Goal: Task Accomplishment & Management: Use online tool/utility

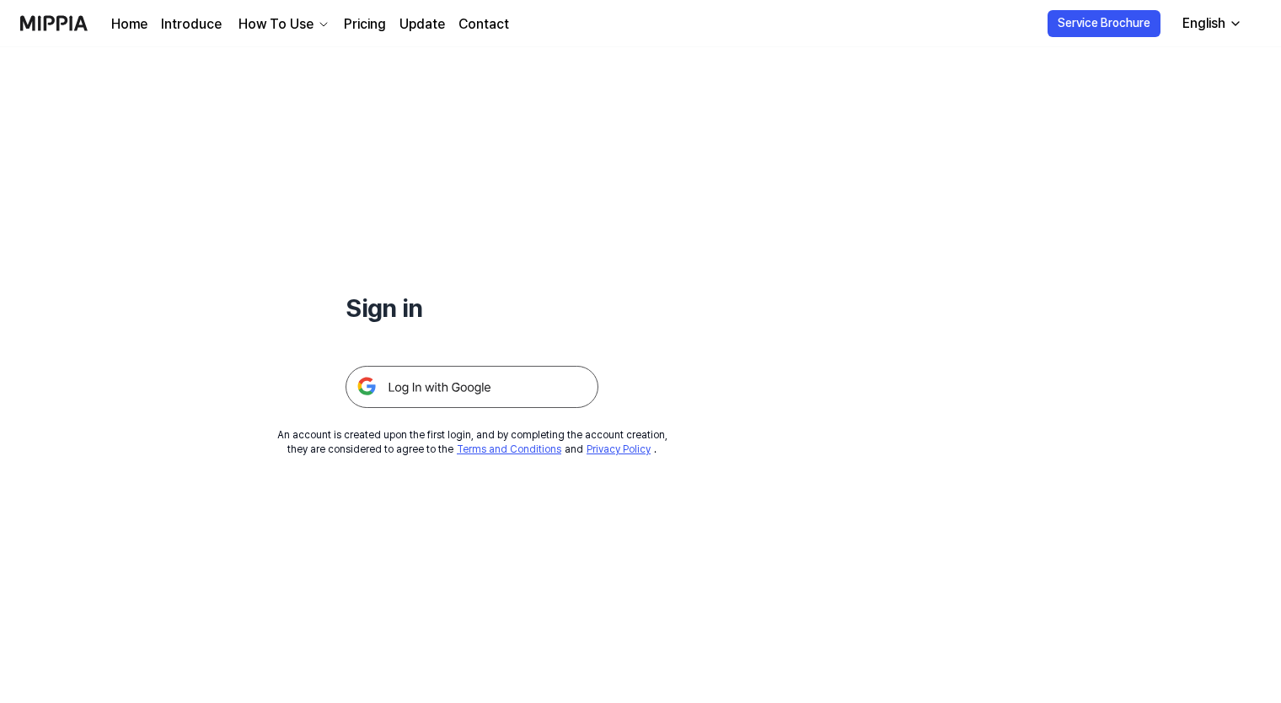
click at [492, 386] on img at bounding box center [472, 387] width 253 height 42
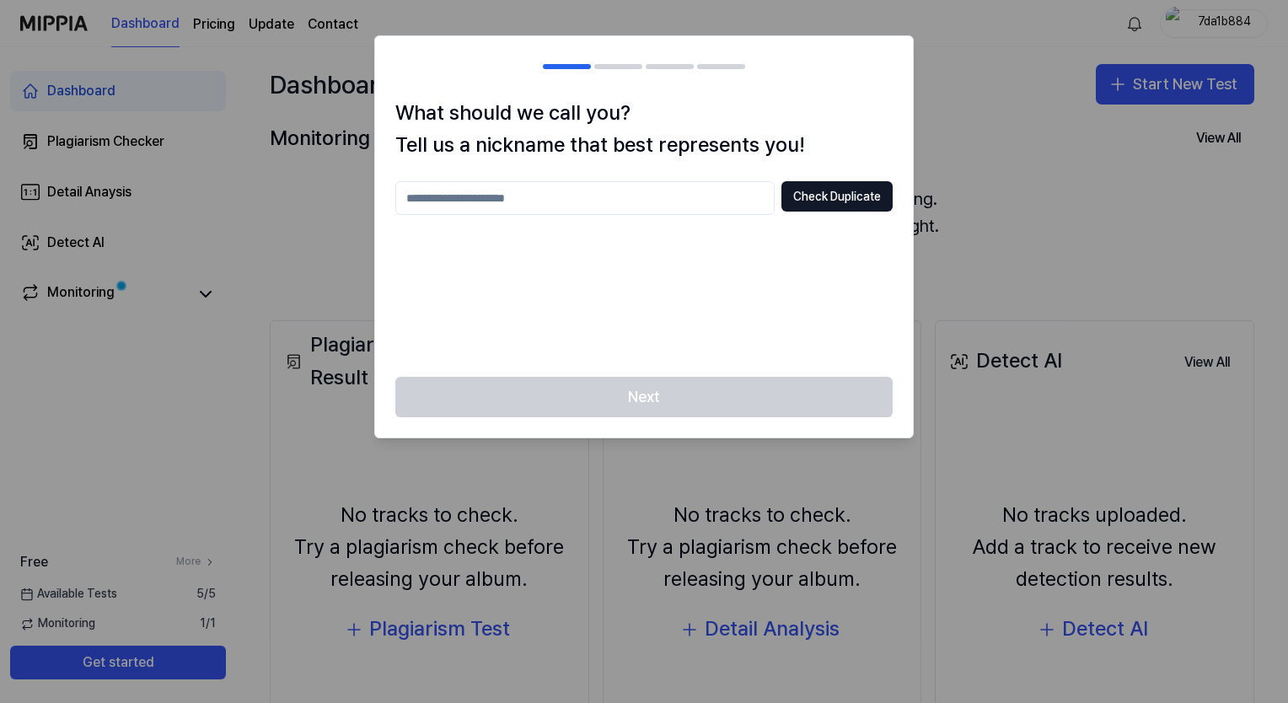
click at [973, 136] on div at bounding box center [644, 351] width 1288 height 703
click at [823, 196] on button "Check Duplicate" at bounding box center [836, 196] width 111 height 30
click at [672, 201] on input "text" at bounding box center [584, 198] width 379 height 34
type input "*****"
click at [863, 195] on button "Check Duplicate" at bounding box center [836, 196] width 111 height 30
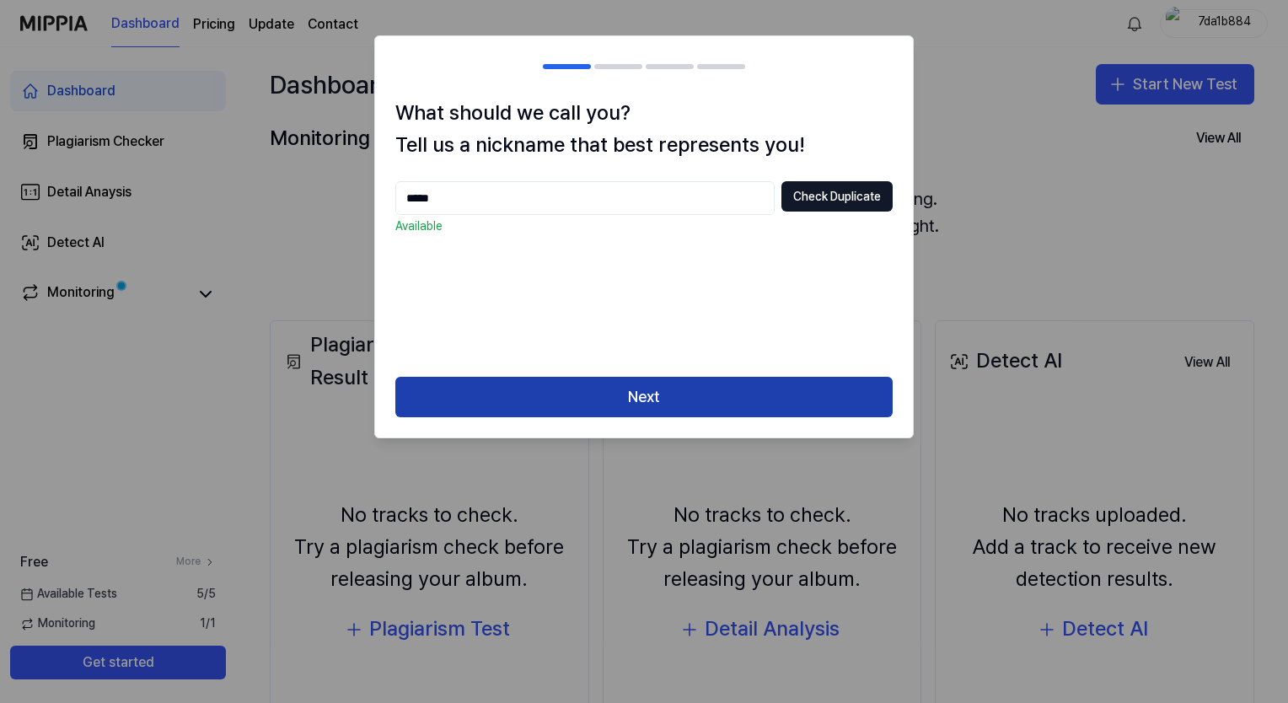
click at [734, 388] on button "Next" at bounding box center [643, 397] width 497 height 40
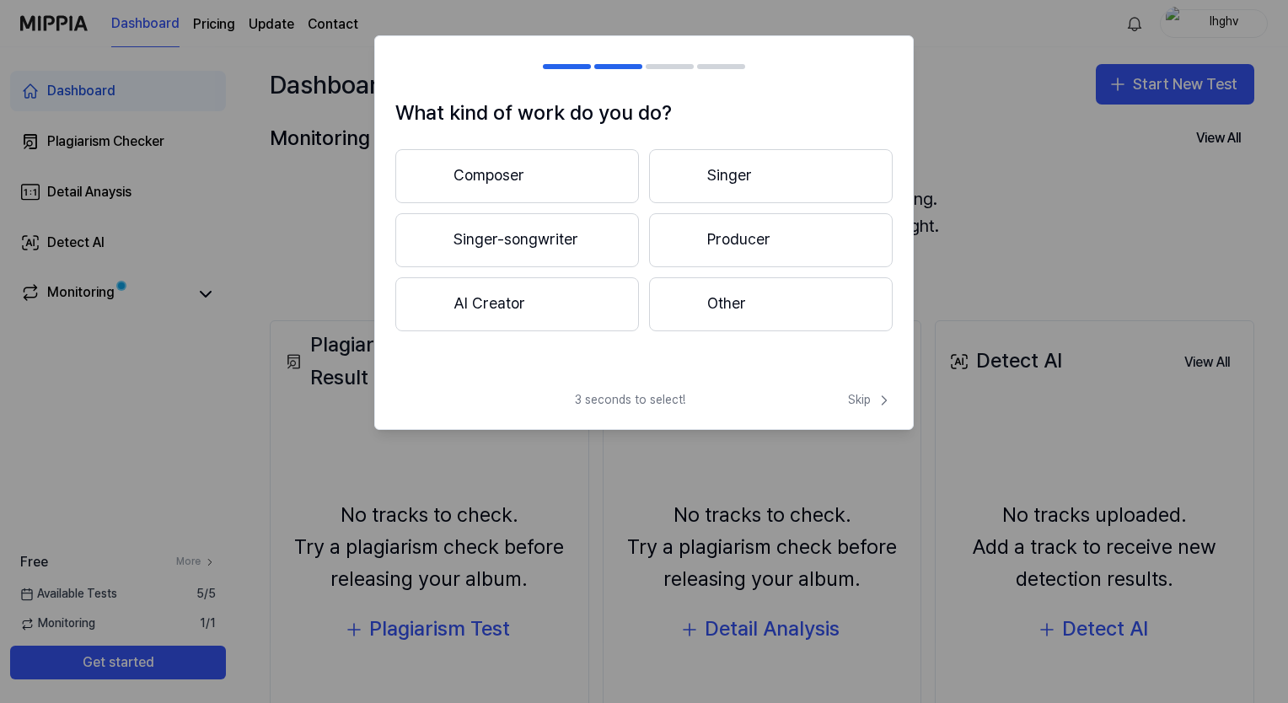
click at [713, 172] on button "Singer" at bounding box center [771, 176] width 244 height 54
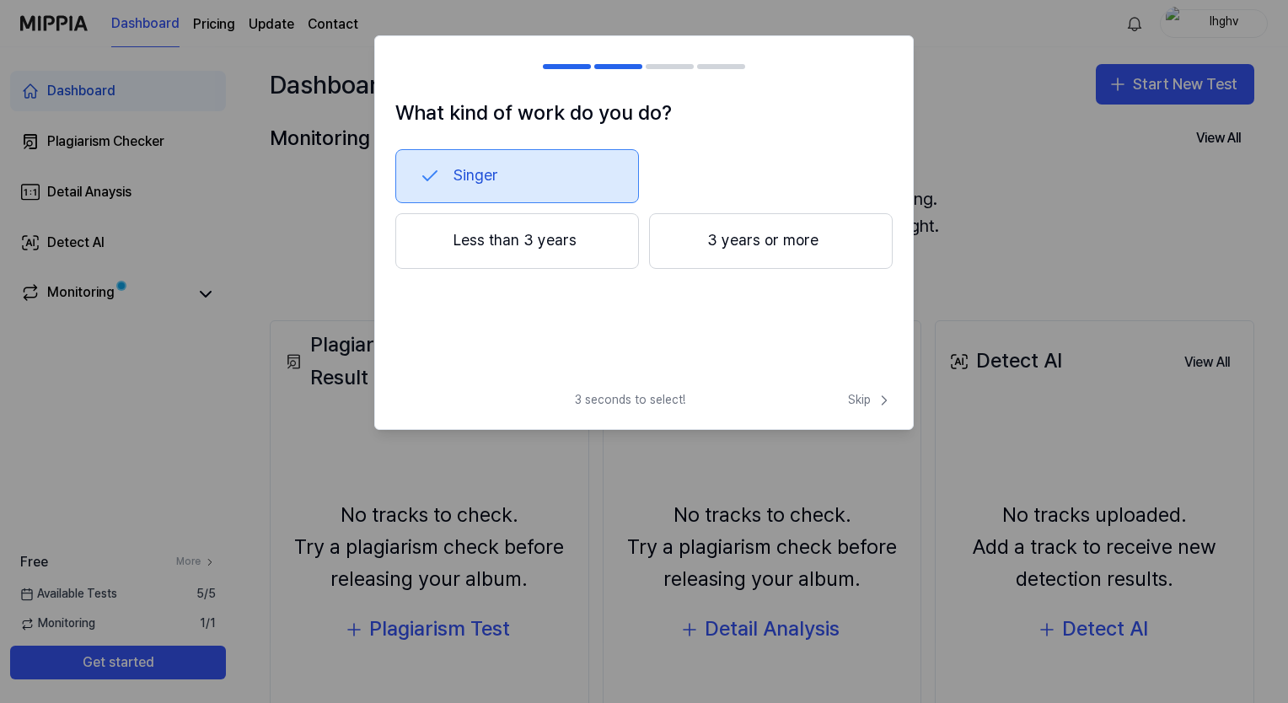
click at [598, 255] on button "Less than 3 years" at bounding box center [517, 241] width 244 height 56
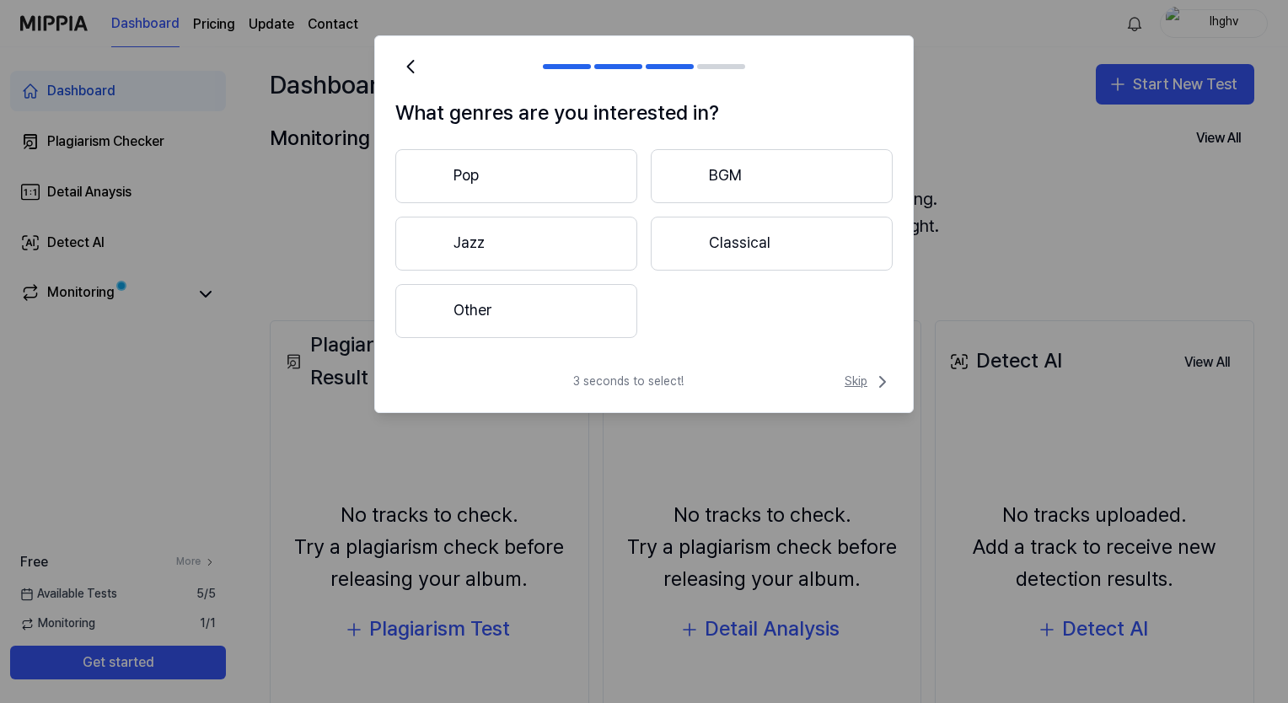
click at [859, 378] on span "Skip" at bounding box center [868, 382] width 48 height 20
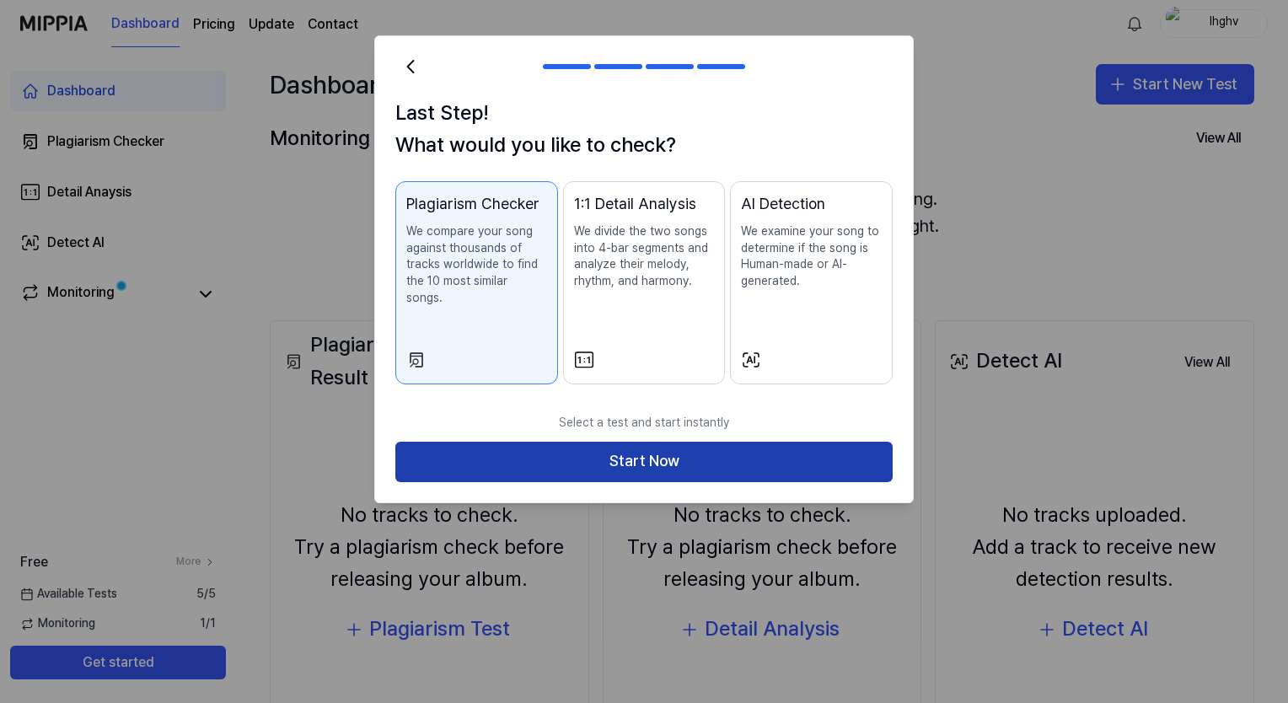
click at [829, 442] on button "Start Now" at bounding box center [643, 462] width 497 height 40
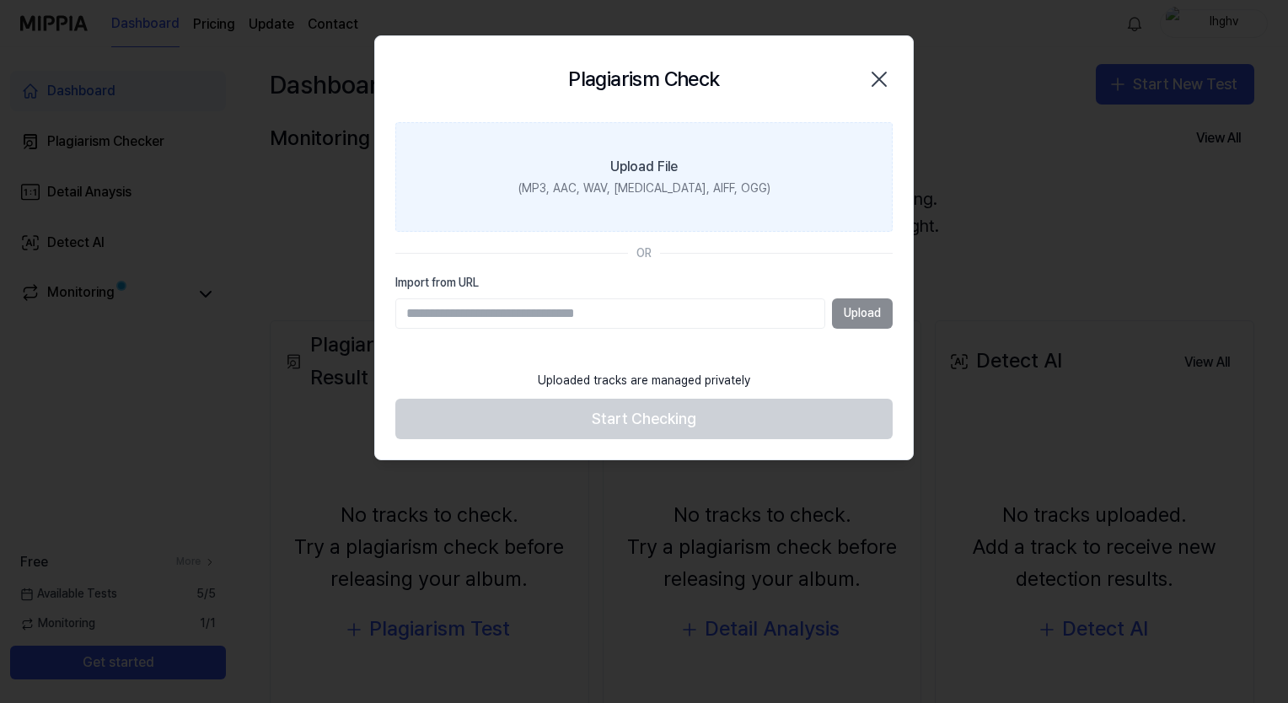
click at [722, 157] on label "Upload File (MP3, AAC, WAV, [MEDICAL_DATA], AIFF, OGG)" at bounding box center [643, 177] width 497 height 110
click at [0, 0] on input "Upload File (MP3, AAC, WAV, [MEDICAL_DATA], AIFF, OGG)" at bounding box center [0, 0] width 0 height 0
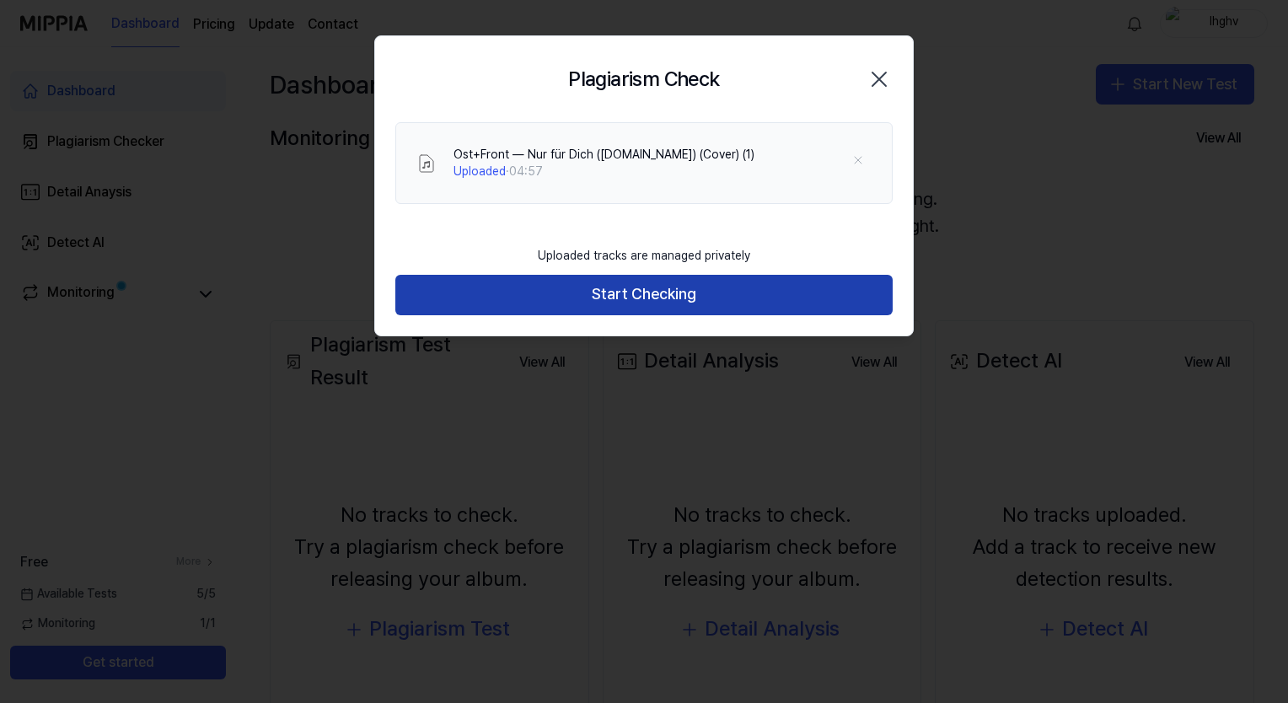
click at [652, 292] on button "Start Checking" at bounding box center [643, 295] width 497 height 40
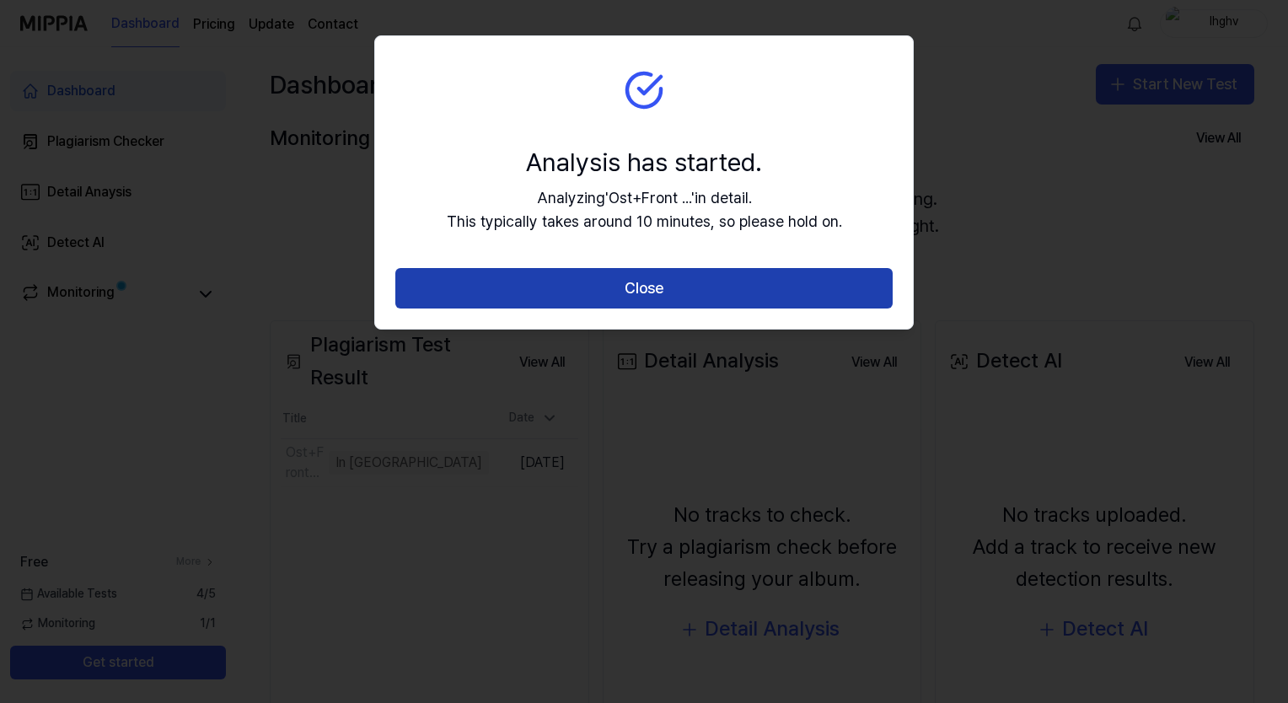
click at [619, 298] on button "Close" at bounding box center [643, 288] width 497 height 40
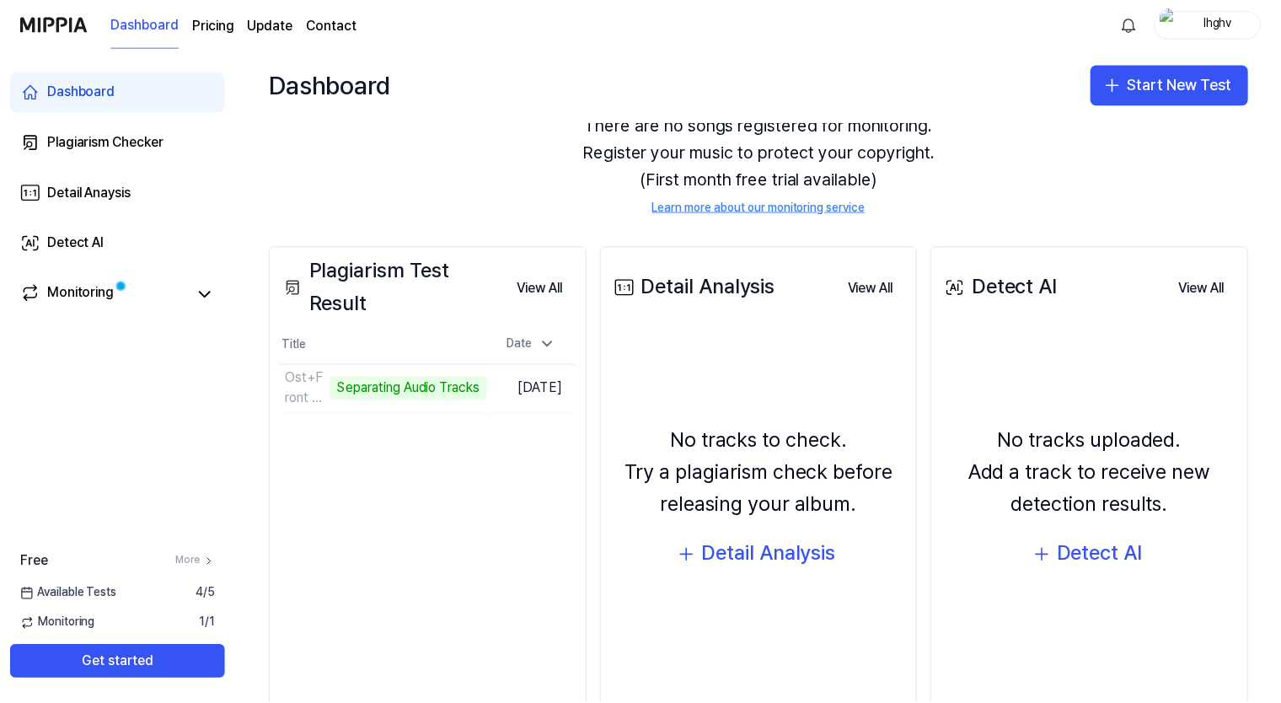
scroll to position [135, 0]
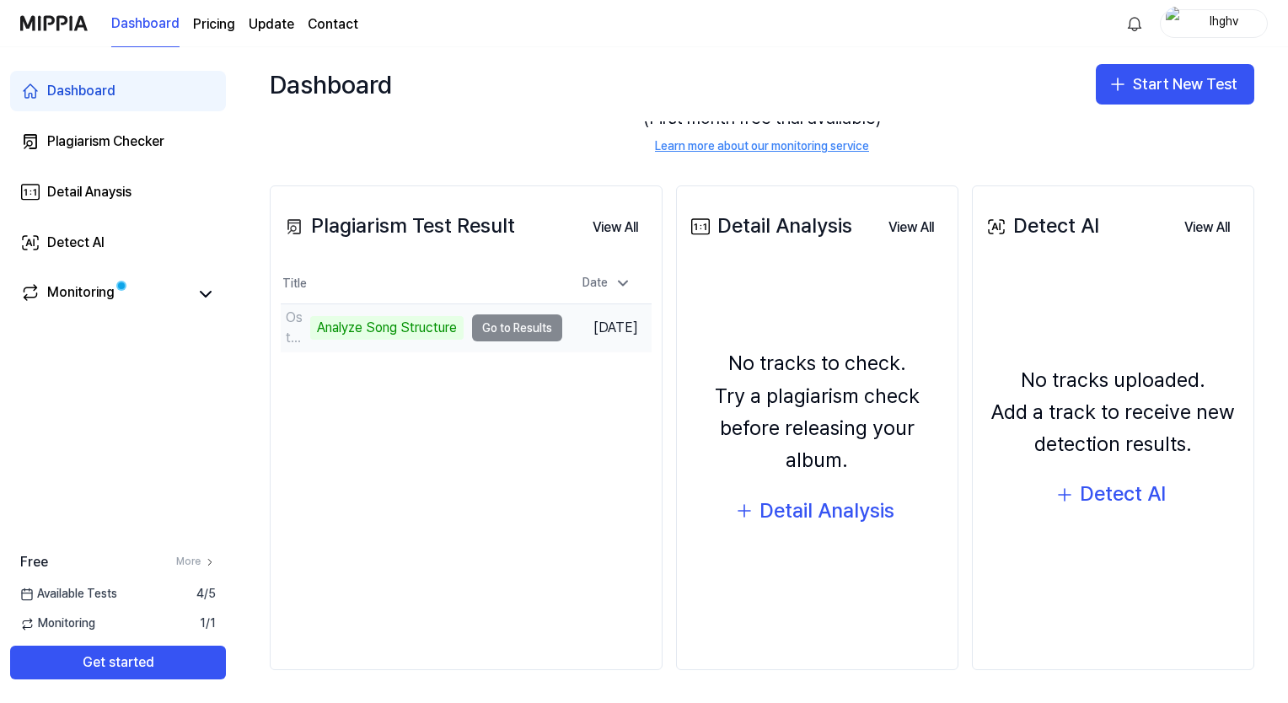
click at [490, 325] on td "Ost+Front — Nur für Dich ([DOMAIN_NAME]) (Cover) (1) Analyze Song Structure Go …" at bounding box center [421, 327] width 281 height 47
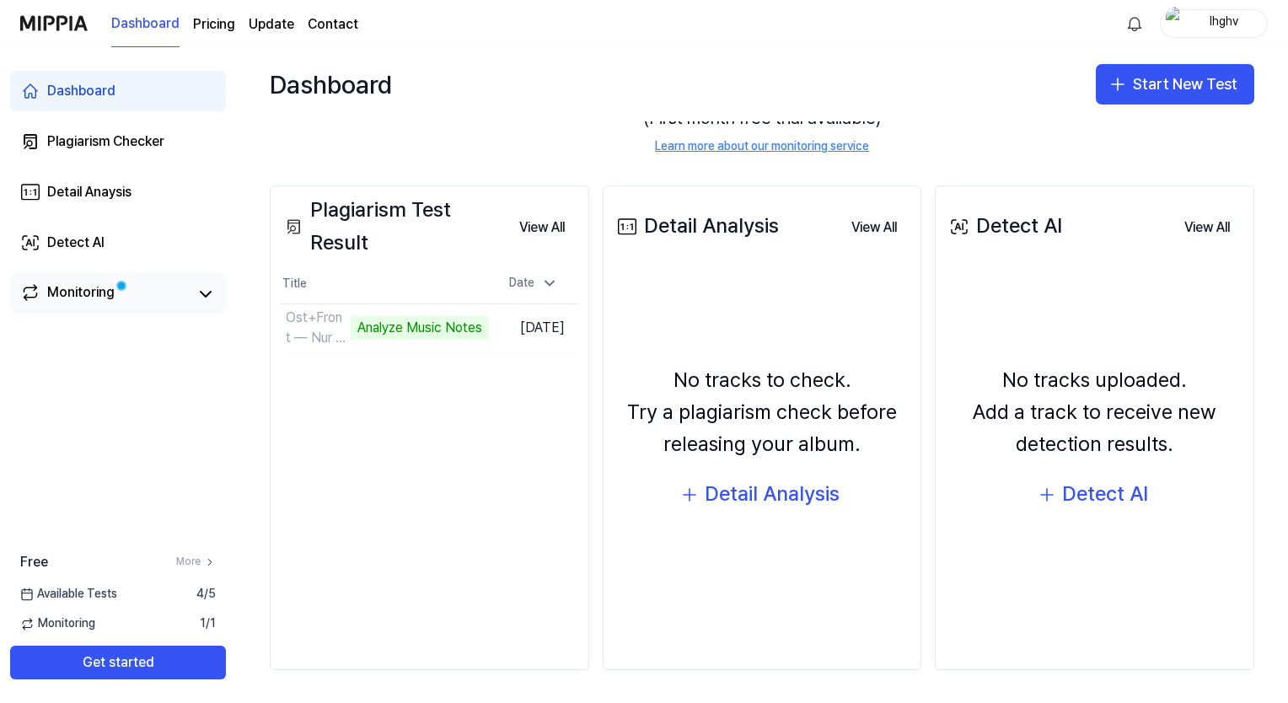
click at [161, 281] on div "Monitoring" at bounding box center [118, 293] width 216 height 40
click at [176, 287] on link "Monitoring" at bounding box center [104, 294] width 169 height 24
click at [196, 290] on icon at bounding box center [206, 294] width 20 height 20
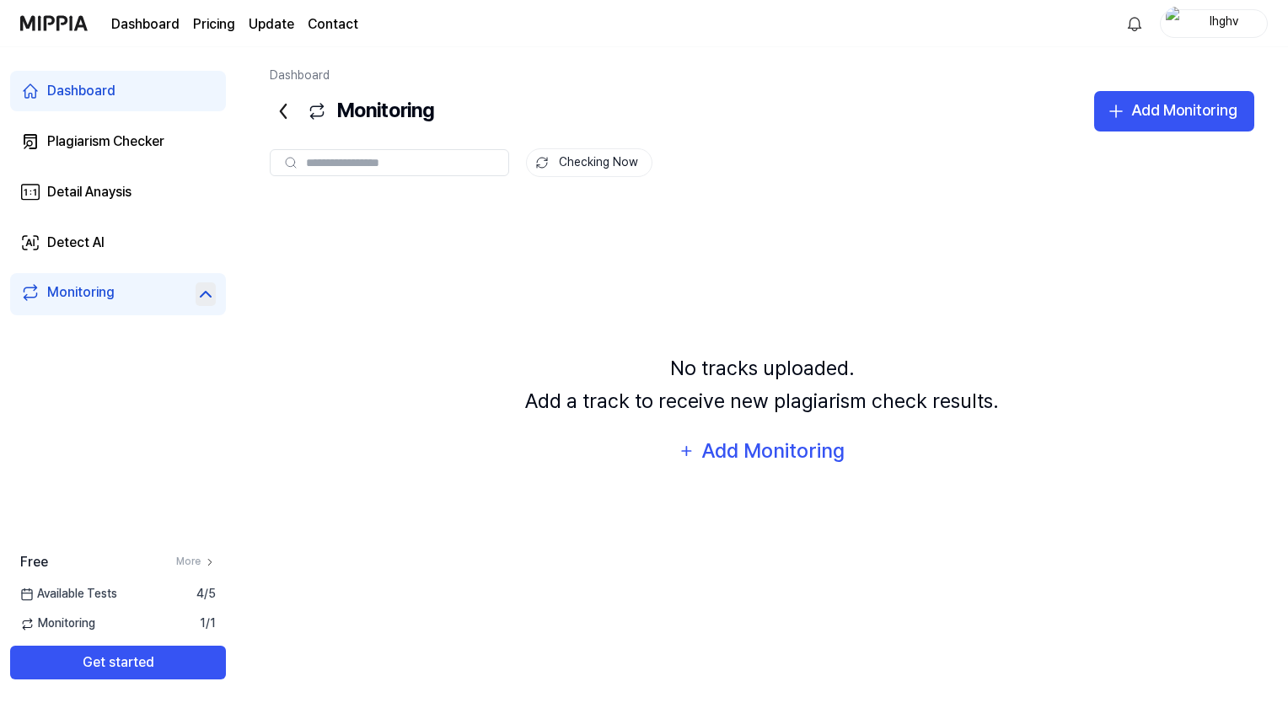
click at [198, 292] on icon at bounding box center [206, 294] width 20 height 20
click at [145, 143] on div "Plagiarism Checker" at bounding box center [105, 141] width 117 height 20
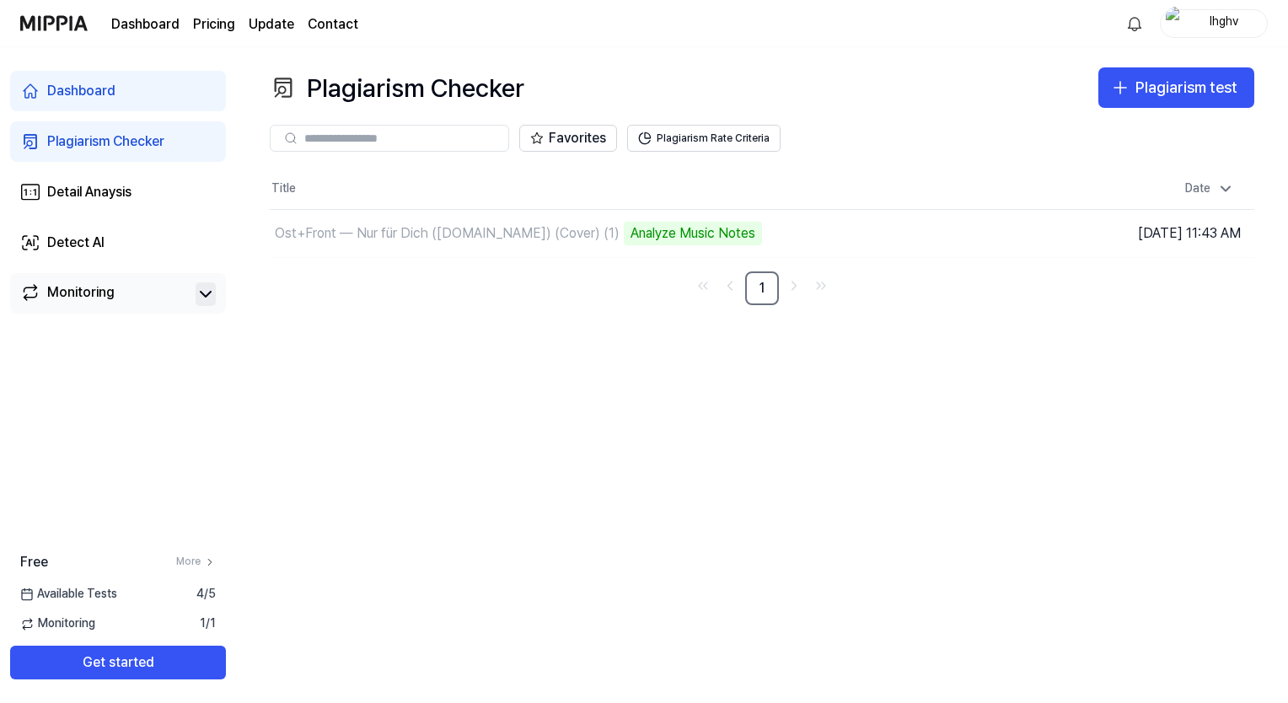
click at [65, 702] on link at bounding box center [65, 712] width 0 height 16
click at [1229, 185] on icon at bounding box center [1225, 188] width 17 height 17
click at [652, 237] on div "Analyze Music Notes" at bounding box center [693, 234] width 138 height 24
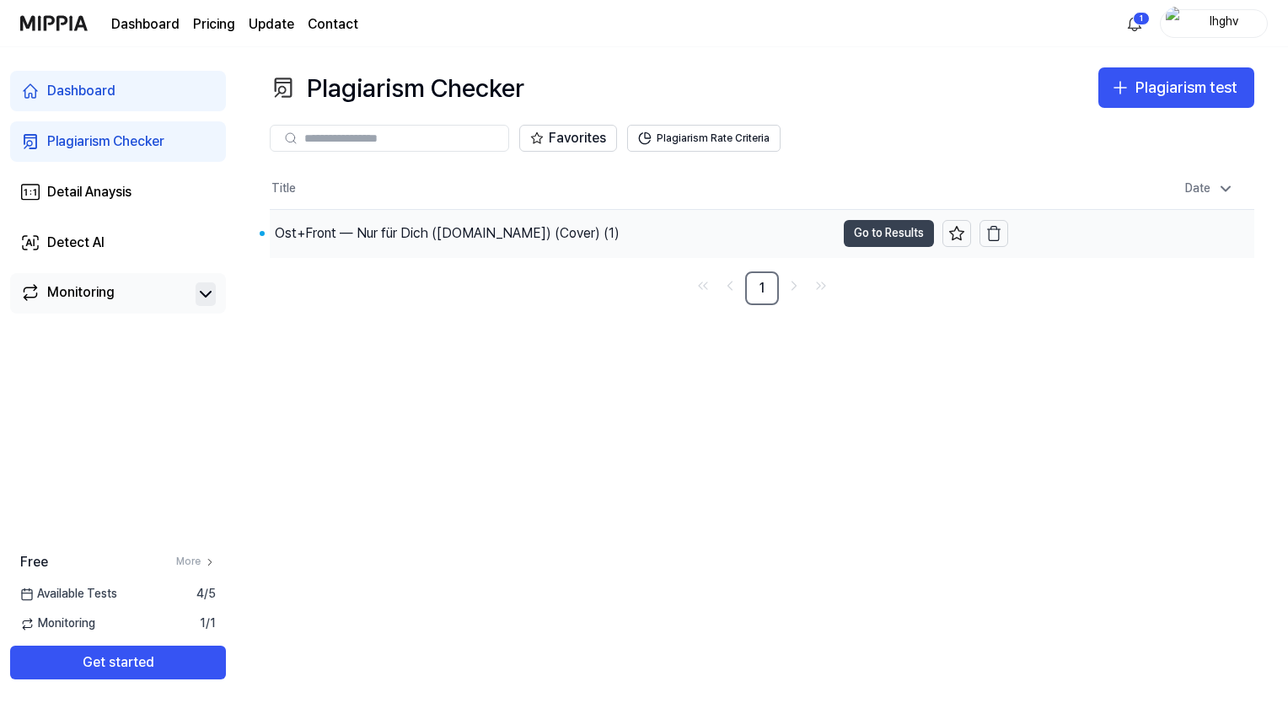
click at [887, 227] on button "Go to Results" at bounding box center [889, 233] width 90 height 27
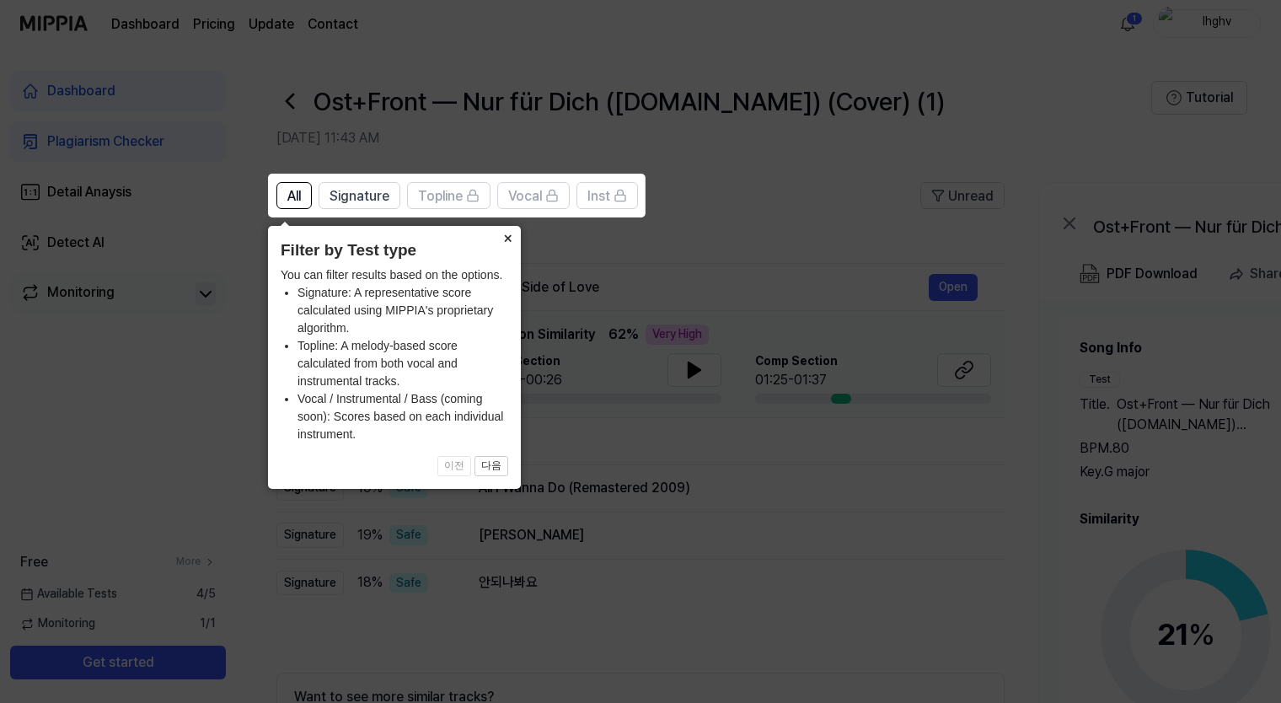
click at [506, 241] on button "×" at bounding box center [507, 238] width 27 height 24
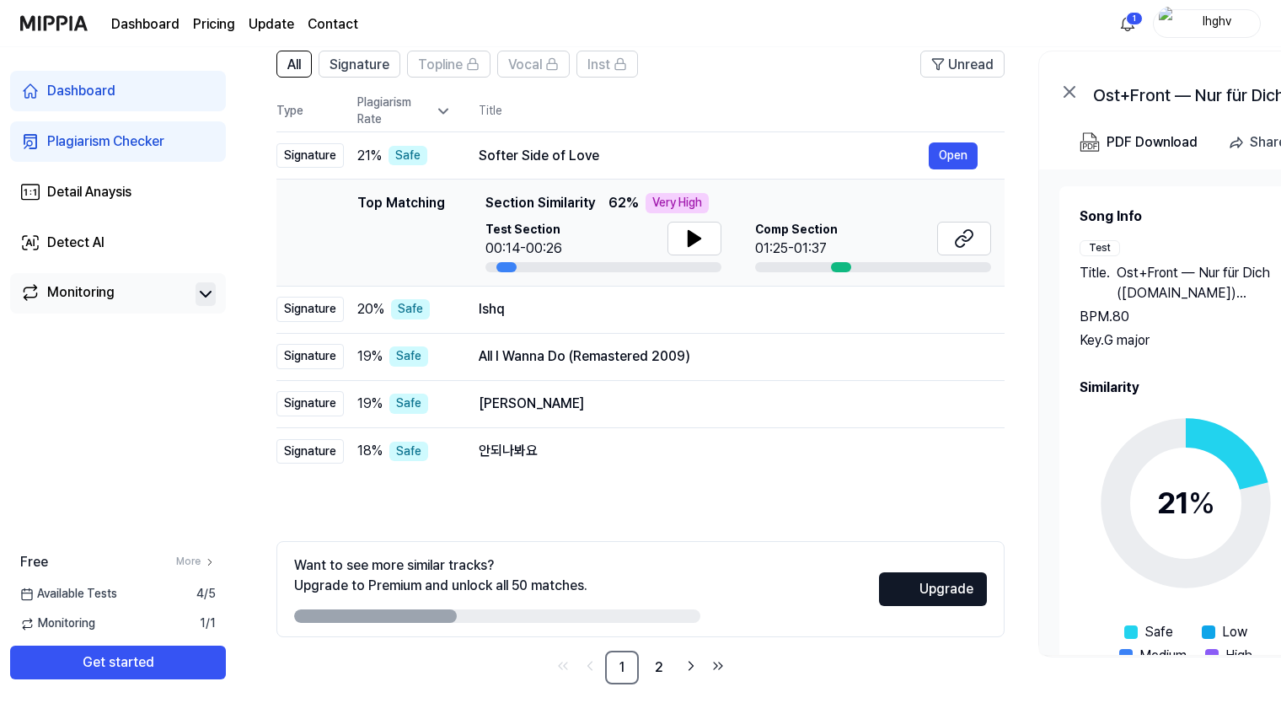
scroll to position [147, 0]
